Goal: Task Accomplishment & Management: Manage account settings

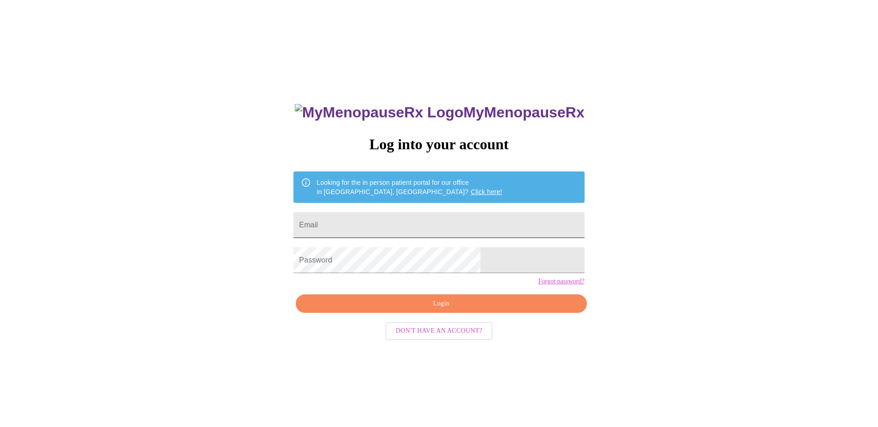
click at [427, 229] on input "Email" at bounding box center [438, 225] width 291 height 26
type input "[EMAIL_ADDRESS][DOMAIN_NAME]"
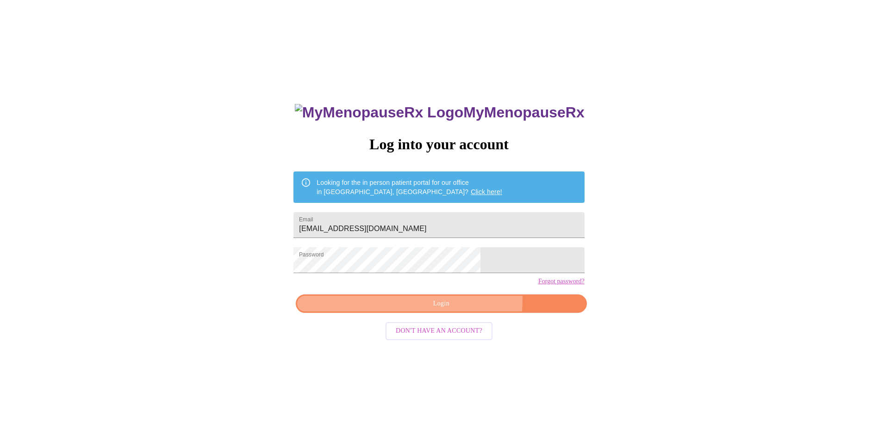
click at [461, 310] on span "Login" at bounding box center [440, 304] width 269 height 12
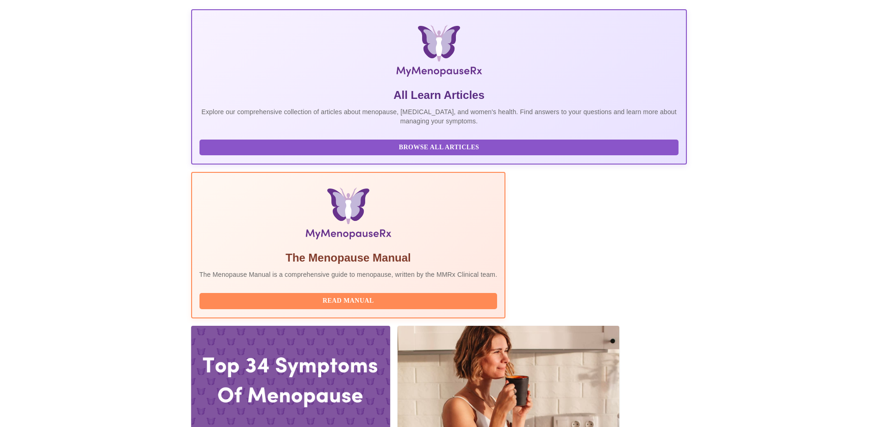
scroll to position [139, 0]
